Goal: Task Accomplishment & Management: Manage account settings

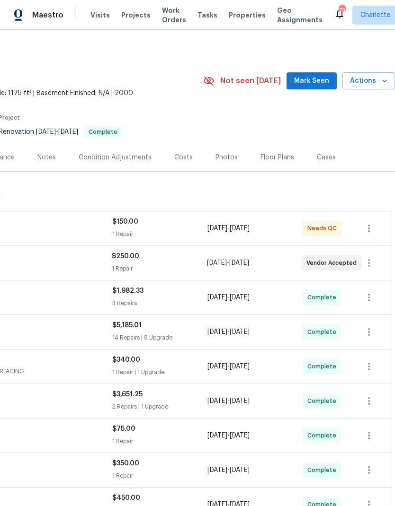
scroll to position [0, 140]
click at [312, 83] on span "Mark Seen" at bounding box center [311, 81] width 35 height 12
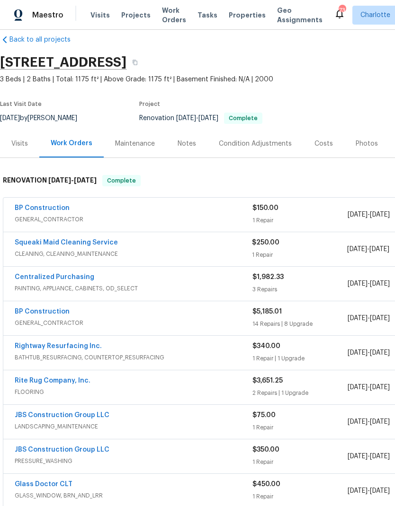
scroll to position [14, 0]
click at [26, 207] on link "BP Construction" at bounding box center [42, 208] width 55 height 7
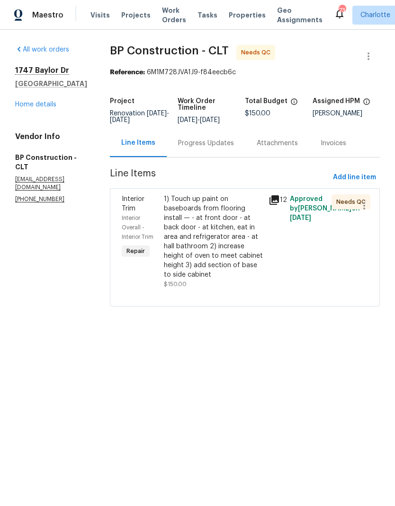
click at [273, 201] on icon at bounding box center [273, 199] width 11 height 11
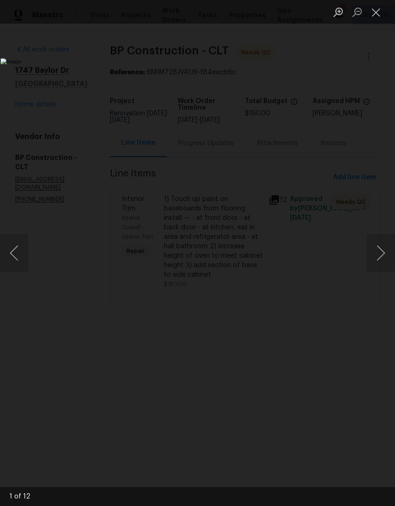
click at [380, 253] on button "Next image" at bounding box center [380, 253] width 28 height 38
click at [388, 253] on button "Next image" at bounding box center [380, 253] width 28 height 38
click at [390, 252] on button "Next image" at bounding box center [380, 253] width 28 height 38
click at [389, 250] on button "Next image" at bounding box center [380, 253] width 28 height 38
click at [389, 249] on button "Next image" at bounding box center [380, 253] width 28 height 38
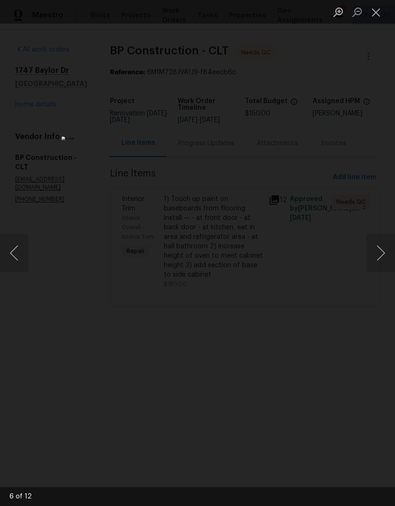
click at [387, 250] on button "Next image" at bounding box center [380, 253] width 28 height 38
click at [385, 250] on button "Next image" at bounding box center [380, 253] width 28 height 38
click at [384, 251] on button "Next image" at bounding box center [380, 253] width 28 height 38
click at [383, 253] on button "Next image" at bounding box center [380, 253] width 28 height 38
click at [381, 253] on button "Next image" at bounding box center [380, 253] width 28 height 38
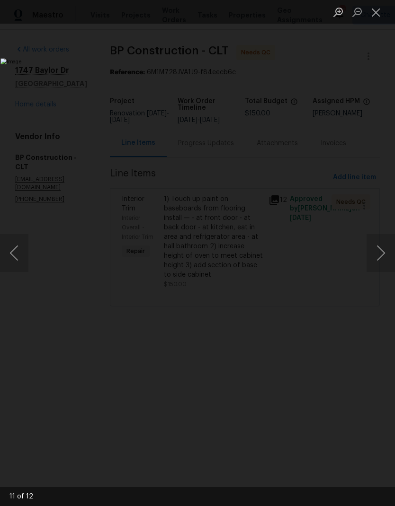
click at [381, 254] on button "Next image" at bounding box center [380, 253] width 28 height 38
click at [382, 254] on button "Next image" at bounding box center [380, 253] width 28 height 38
click at [380, 255] on button "Next image" at bounding box center [380, 253] width 28 height 38
click at [378, 10] on button "Close lightbox" at bounding box center [375, 12] width 19 height 17
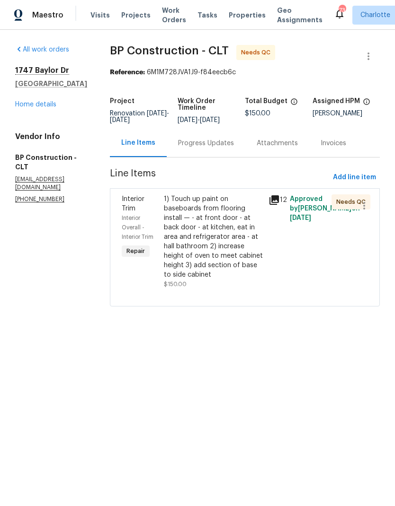
click at [211, 149] on div "Progress Updates" at bounding box center [206, 143] width 79 height 28
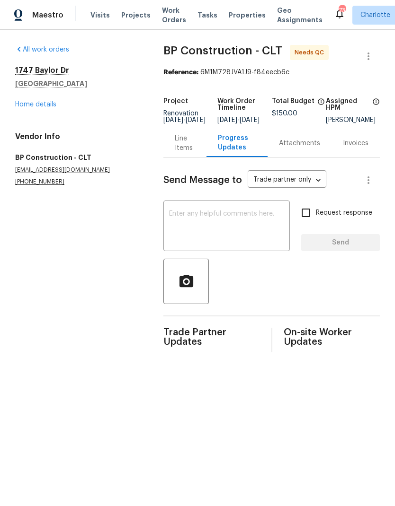
click at [178, 153] on div "Line Items" at bounding box center [185, 143] width 20 height 19
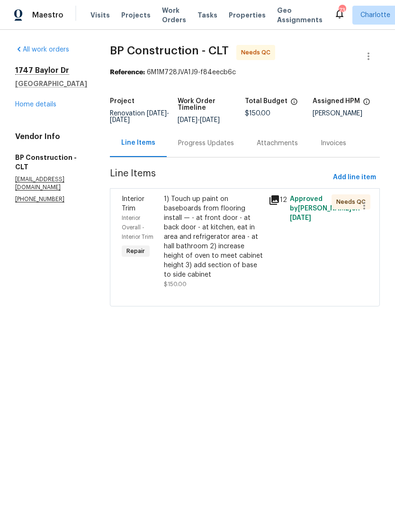
click at [122, 202] on span "Interior Trim" at bounding box center [133, 204] width 23 height 16
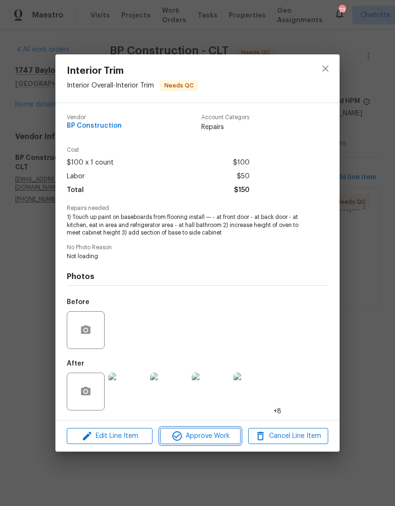
click at [209, 437] on span "Approve Work" at bounding box center [200, 437] width 74 height 12
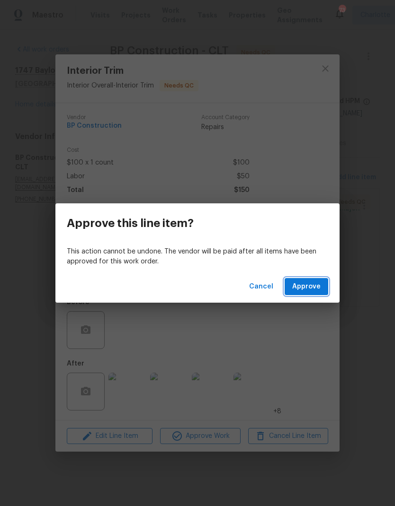
click at [310, 282] on span "Approve" at bounding box center [306, 287] width 28 height 12
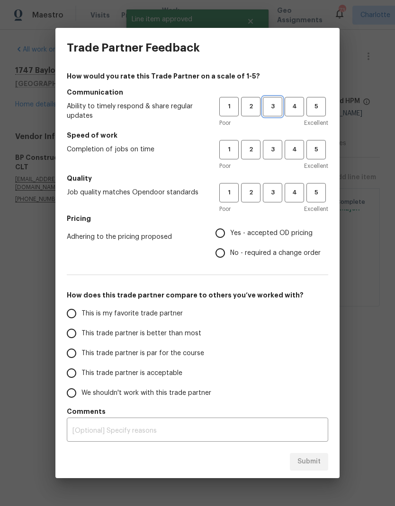
click at [270, 105] on span "3" at bounding box center [273, 106] width 18 height 11
click at [275, 149] on span "3" at bounding box center [273, 149] width 18 height 11
click at [277, 184] on button "3" at bounding box center [272, 192] width 19 height 19
click at [224, 234] on input "Yes - accepted OD pricing" at bounding box center [220, 233] width 20 height 20
radio input "true"
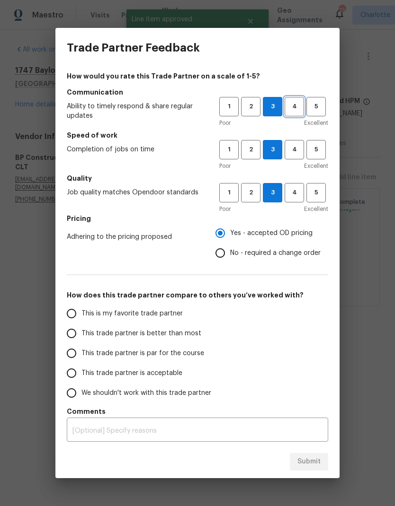
click at [292, 109] on span "4" at bounding box center [294, 106] width 18 height 11
click at [295, 150] on span "4" at bounding box center [294, 149] width 18 height 11
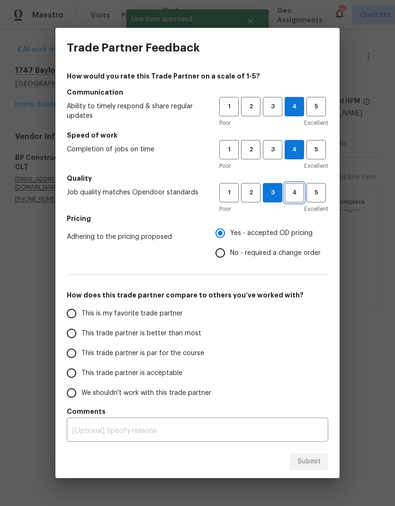
click at [295, 195] on span "4" at bounding box center [294, 192] width 18 height 11
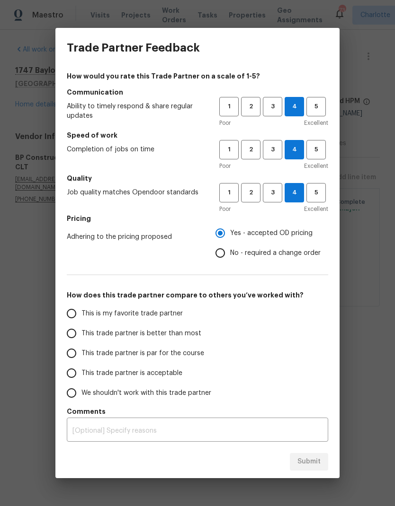
click at [75, 329] on input "This trade partner is better than most" at bounding box center [72, 334] width 20 height 20
click at [307, 463] on span "Submit" at bounding box center [308, 462] width 23 height 12
radio input "true"
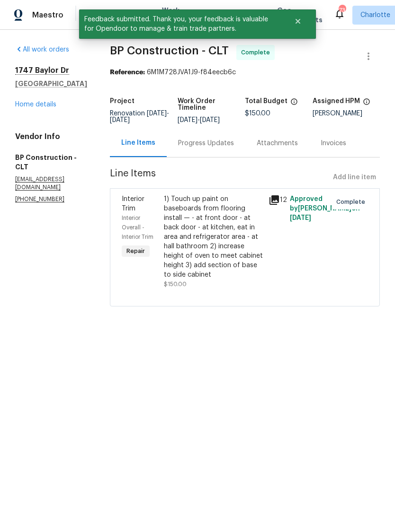
click at [25, 106] on link "Home details" at bounding box center [35, 104] width 41 height 7
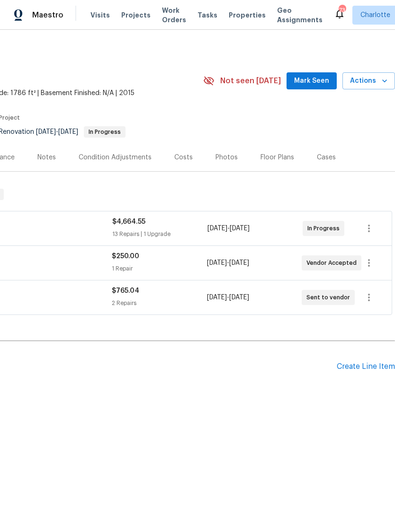
scroll to position [0, 140]
click at [318, 77] on span "Mark Seen" at bounding box center [311, 81] width 35 height 12
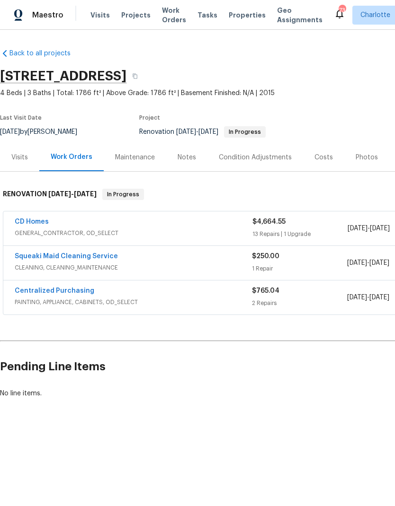
scroll to position [0, 0]
click at [84, 253] on link "Squeaki Maid Cleaning Service" at bounding box center [66, 256] width 103 height 7
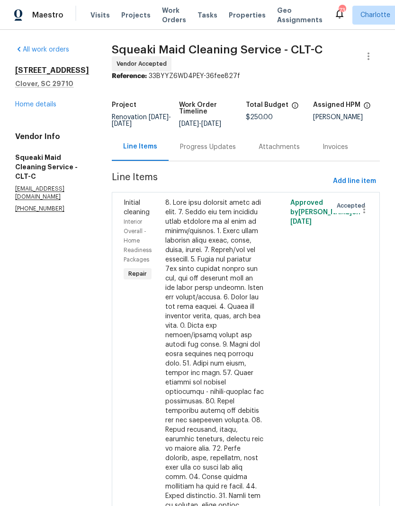
click at [222, 160] on div "Progress Updates" at bounding box center [207, 147] width 79 height 28
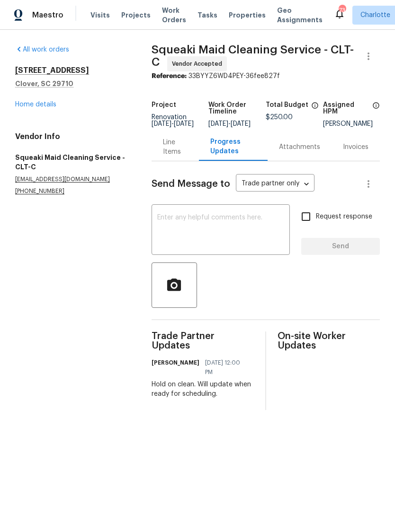
click at [215, 246] on textarea at bounding box center [220, 230] width 127 height 33
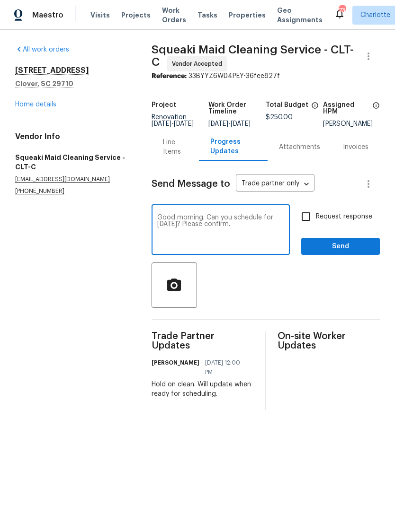
type textarea "Good morning. Can you schedule for Monday 9/8? Please confirm."
click at [304, 227] on input "Request response" at bounding box center [306, 217] width 20 height 20
checkbox input "true"
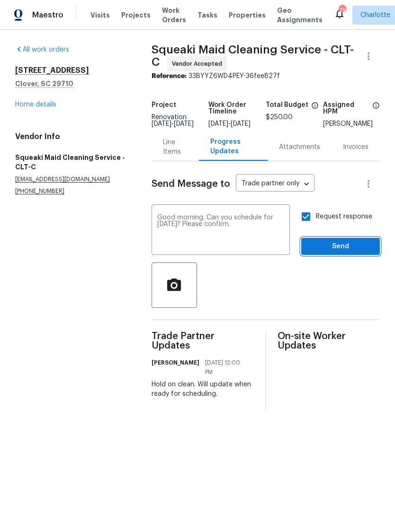
click at [353, 248] on span "Send" at bounding box center [339, 247] width 63 height 12
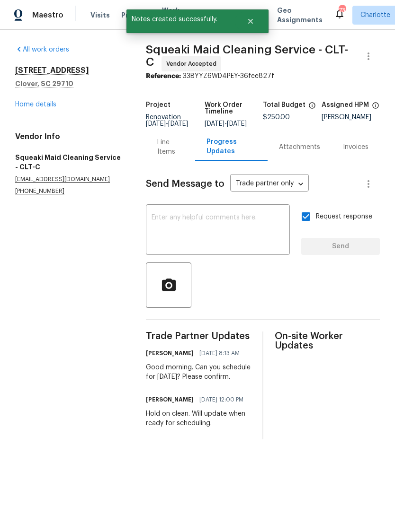
click at [24, 106] on link "Home details" at bounding box center [35, 104] width 41 height 7
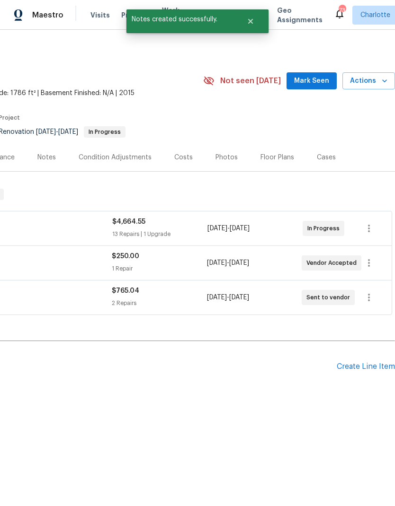
scroll to position [0, 140]
click at [320, 78] on span "Mark Seen" at bounding box center [311, 81] width 35 height 12
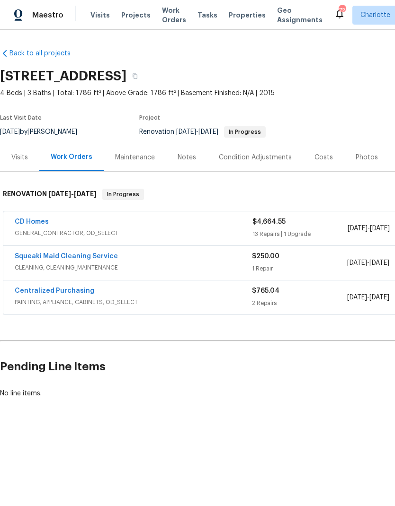
scroll to position [0, 0]
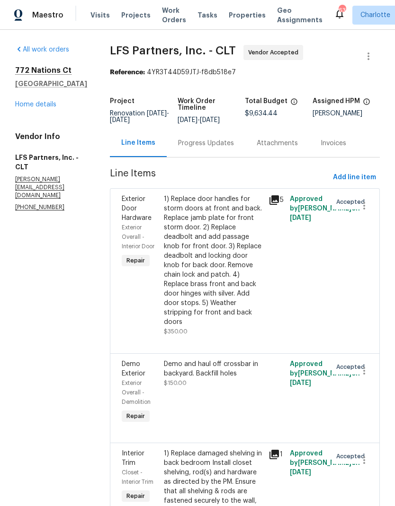
click at [26, 97] on div "772 Nations Ct Rock Hill, SC 29730 Home details" at bounding box center [51, 88] width 72 height 44
click at [32, 105] on link "Home details" at bounding box center [35, 104] width 41 height 7
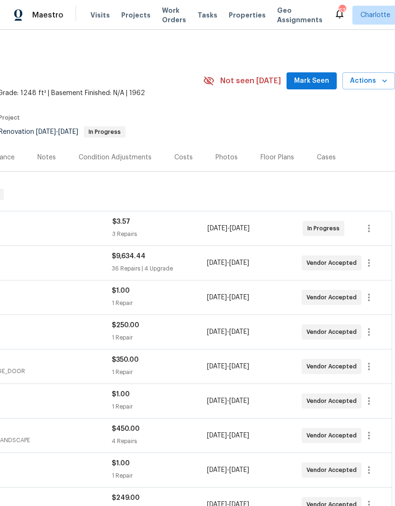
scroll to position [0, 140]
click at [314, 79] on span "Mark Seen" at bounding box center [311, 81] width 35 height 12
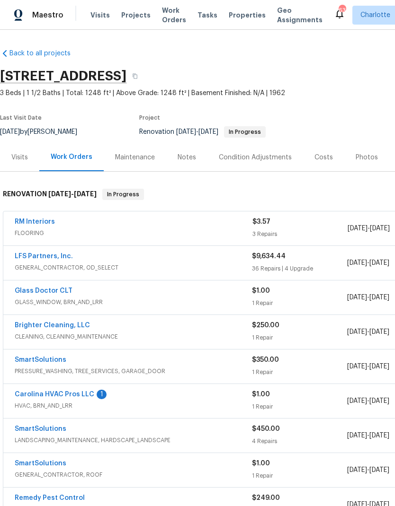
scroll to position [0, 0]
click at [79, 397] on link "Carolina HVAC Pros LLC" at bounding box center [54, 394] width 79 height 7
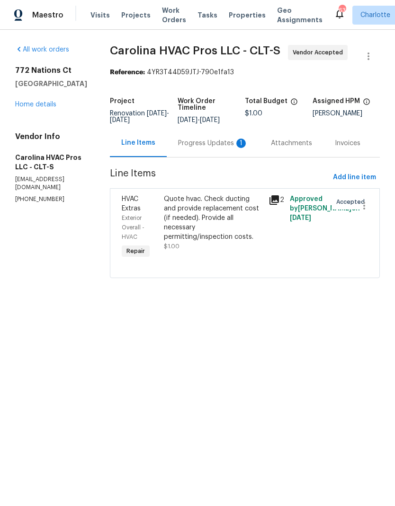
click at [224, 149] on div "Progress Updates 1" at bounding box center [213, 143] width 93 height 28
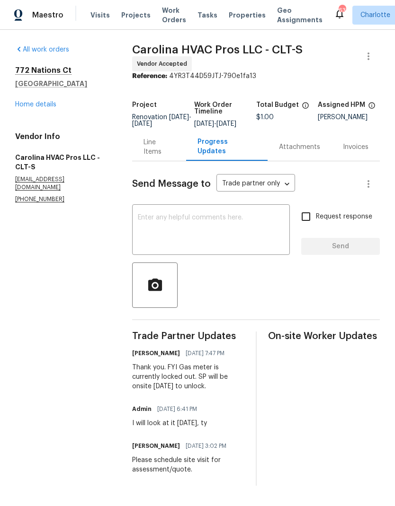
click at [29, 104] on link "Home details" at bounding box center [35, 104] width 41 height 7
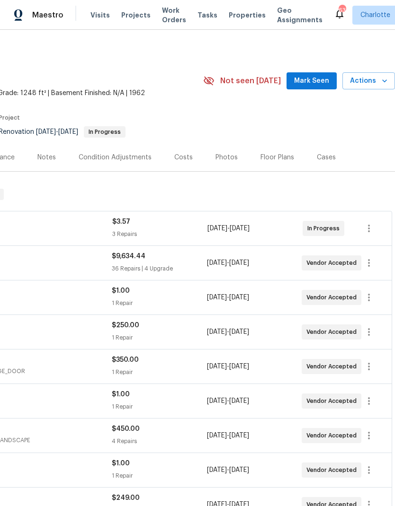
scroll to position [0, 140]
click at [308, 78] on span "Mark Seen" at bounding box center [311, 81] width 35 height 12
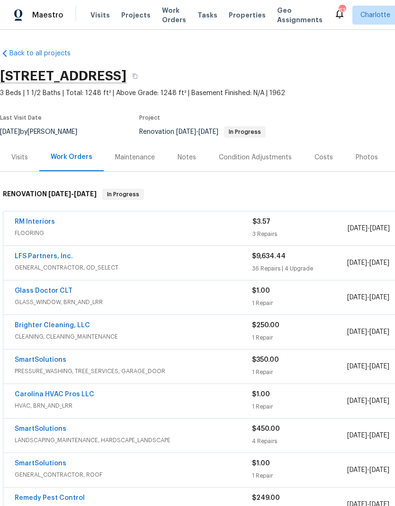
scroll to position [0, 0]
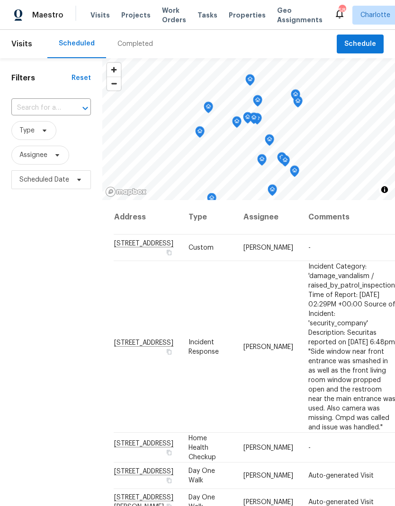
click at [58, 110] on input "text" at bounding box center [37, 108] width 53 height 15
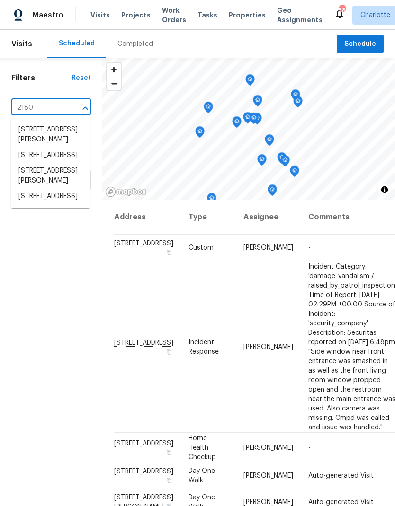
type input "2180"
click at [31, 206] on li "2180 Shady Pond Dr, Clover, SC 29710" at bounding box center [50, 198] width 79 height 16
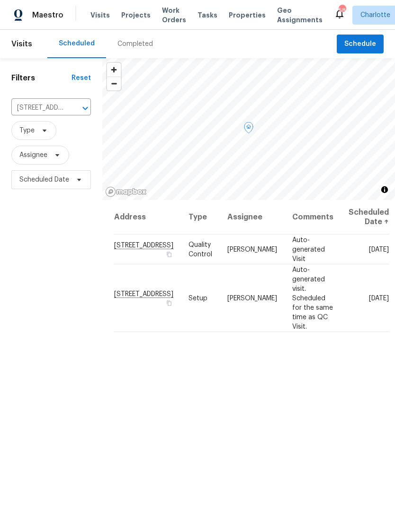
click at [0, 0] on span at bounding box center [0, 0] width 0 height 0
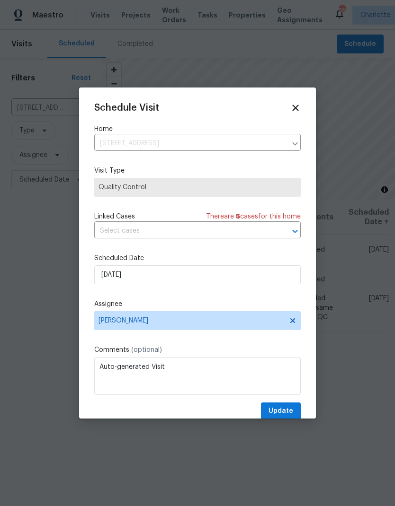
click at [216, 254] on div "Schedule Visit Home 2180 Shady Pond Dr, Clover, SC 29710 ​ Visit Type Quality C…" at bounding box center [197, 261] width 206 height 317
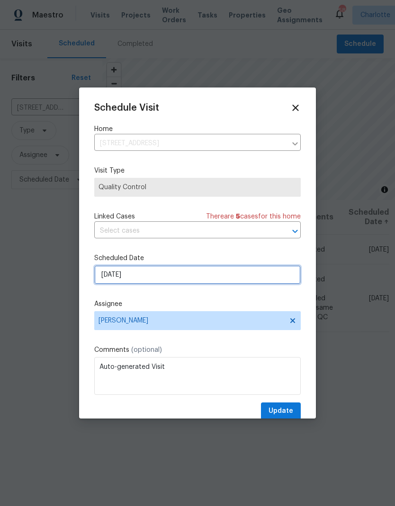
click at [209, 282] on input "9/23/2025" at bounding box center [197, 274] width 206 height 19
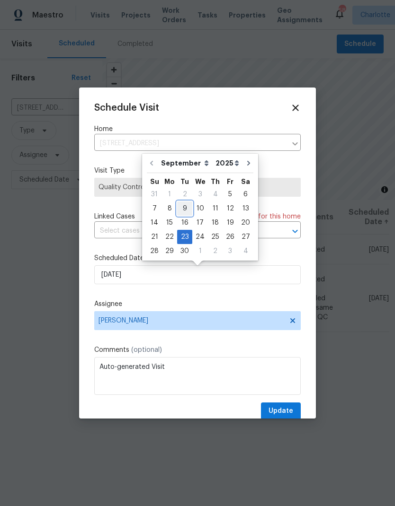
click at [184, 212] on div "9" at bounding box center [184, 208] width 15 height 13
type input "9/9/2025"
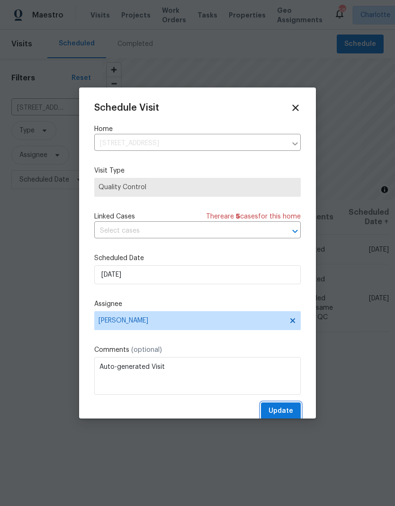
click at [293, 335] on button "Update" at bounding box center [281, 412] width 40 height 18
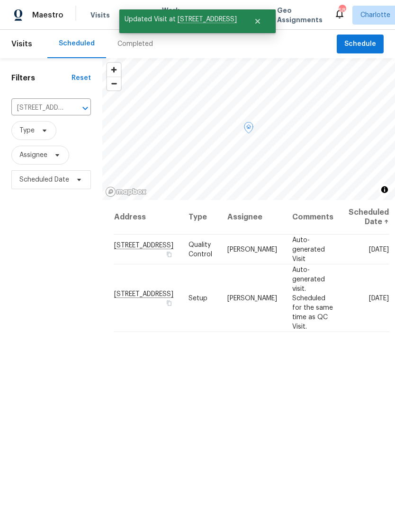
click at [0, 0] on icon at bounding box center [0, 0] width 0 height 0
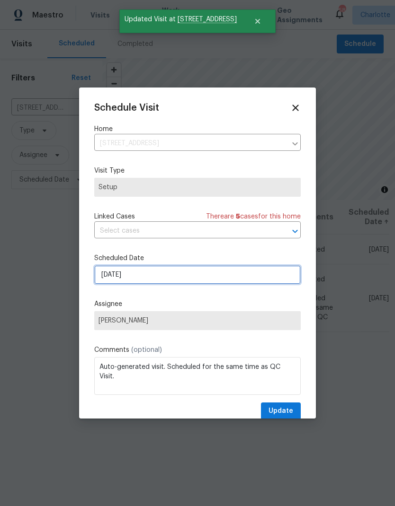
click at [205, 279] on input "9/23/2025" at bounding box center [197, 274] width 206 height 19
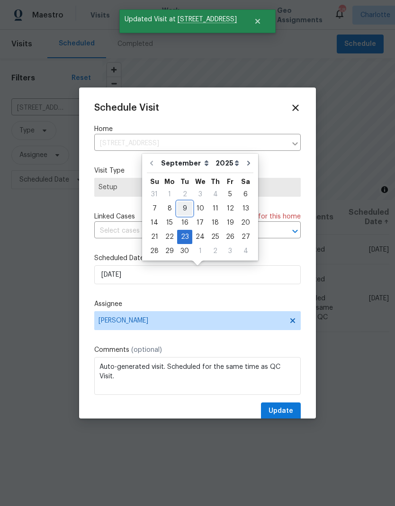
click at [189, 206] on div "9" at bounding box center [184, 208] width 15 height 13
type input "9/9/2025"
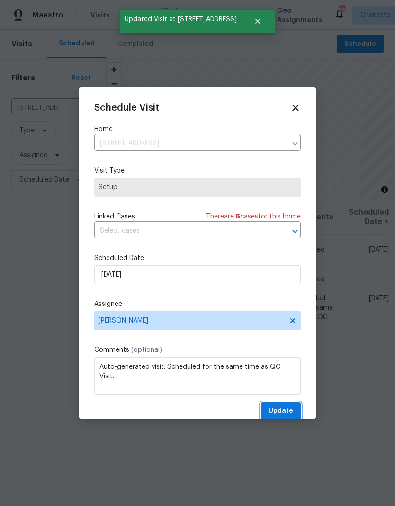
click at [288, 335] on span "Update" at bounding box center [280, 411] width 25 height 12
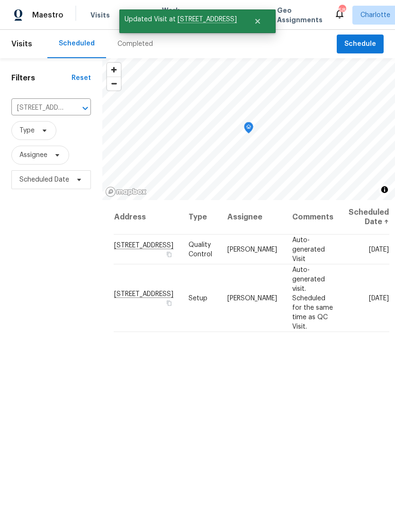
click at [62, 109] on input "2180 Shady Pond Dr, Clover, SC 29710" at bounding box center [37, 108] width 53 height 15
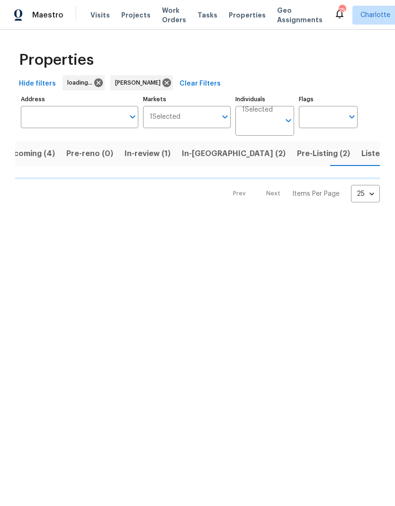
scroll to position [0, 18]
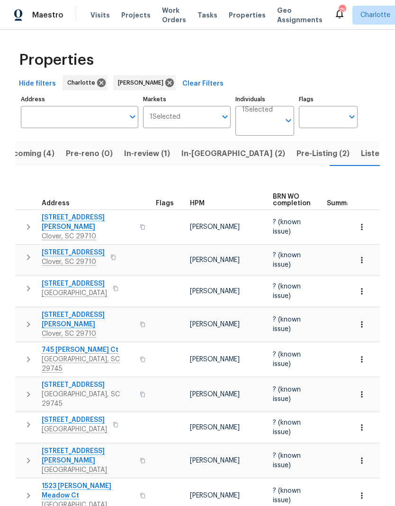
click at [203, 159] on span "In-[GEOGRAPHIC_DATA] (2)" at bounding box center [233, 153] width 104 height 13
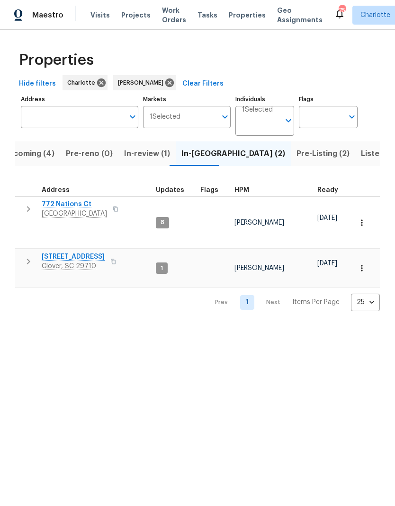
click at [146, 156] on span "In-review (1)" at bounding box center [147, 153] width 46 height 13
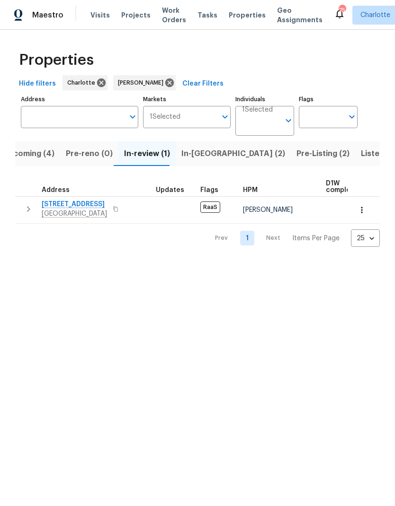
click at [23, 146] on button "Upcoming (4)" at bounding box center [28, 153] width 63 height 25
